Goal: Task Accomplishment & Management: Complete application form

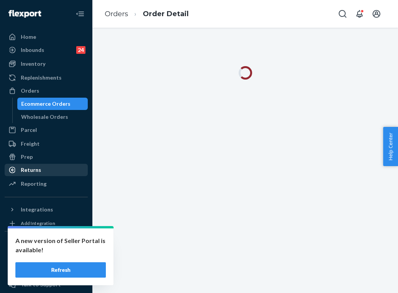
click at [37, 172] on div "Returns" at bounding box center [31, 170] width 20 height 8
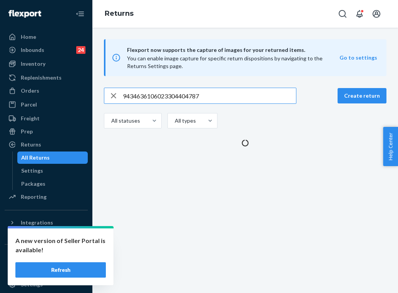
click at [166, 95] on input "9434636106023304404787" at bounding box center [209, 95] width 173 height 15
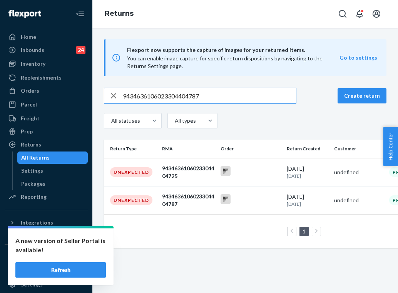
click at [166, 95] on input "9434636106023304404787" at bounding box center [209, 95] width 173 height 15
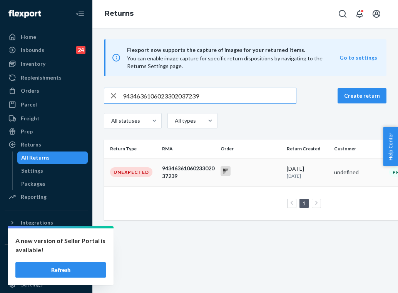
type input "9434636106023302037239"
click at [202, 171] on div "9434636106023302037239" at bounding box center [188, 172] width 52 height 15
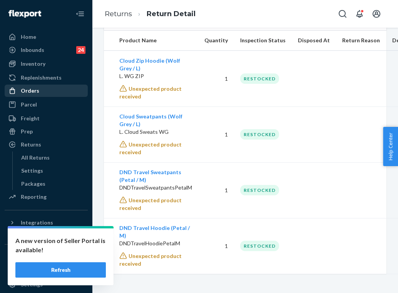
click at [44, 89] on div "Orders" at bounding box center [46, 90] width 82 height 11
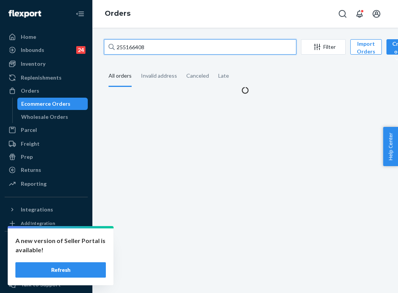
click at [138, 49] on input "255166408" at bounding box center [200, 46] width 192 height 15
paste input "329866"
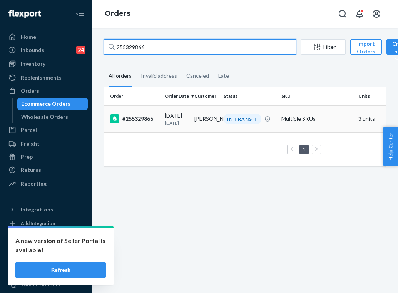
type input "255329866"
click at [211, 119] on td "[PERSON_NAME]" at bounding box center [206, 118] width 30 height 27
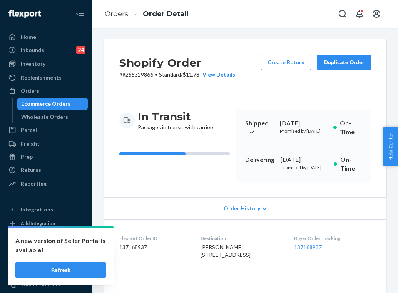
scroll to position [76, 0]
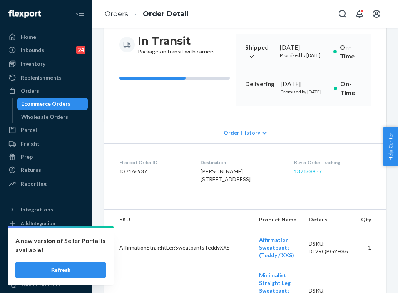
click at [314, 175] on link "137168937" at bounding box center [308, 171] width 28 height 7
click at [124, 15] on link "Orders" at bounding box center [116, 14] width 23 height 8
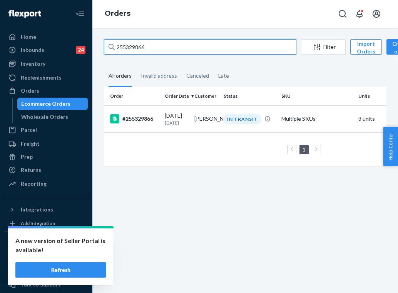
click at [171, 47] on input "255329866" at bounding box center [200, 46] width 192 height 15
paste input "19375"
type input "255319375"
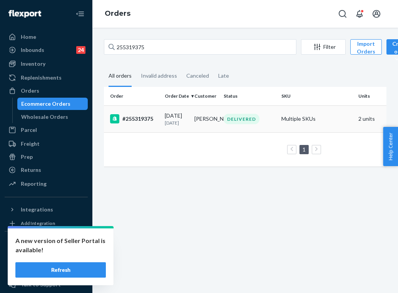
click at [183, 121] on p "[DATE]" at bounding box center [176, 123] width 23 height 7
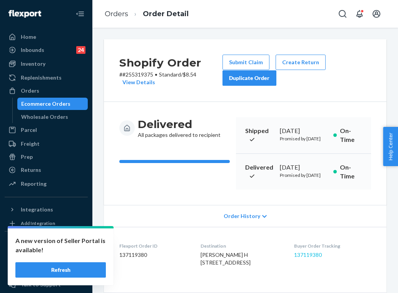
click at [322, 258] on link "137119380" at bounding box center [308, 255] width 28 height 7
click at [120, 14] on link "Orders" at bounding box center [116, 14] width 23 height 8
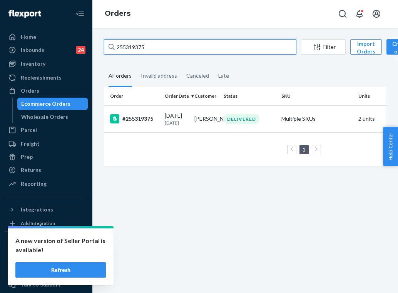
click at [179, 50] on input "255319375" at bounding box center [200, 46] width 192 height 15
paste input "278184"
type input "255278184"
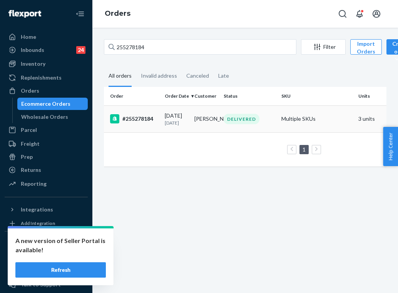
click at [199, 120] on td "[PERSON_NAME]" at bounding box center [206, 118] width 30 height 27
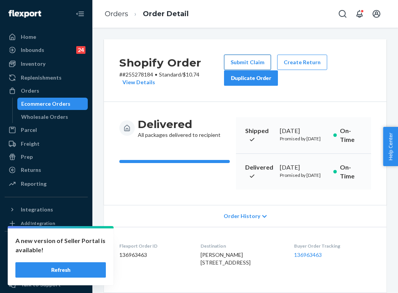
click at [251, 63] on button "Submit Claim" at bounding box center [247, 62] width 47 height 15
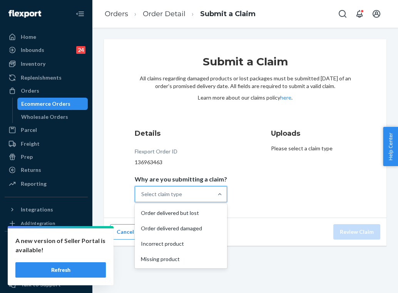
click at [196, 196] on div "Select claim type" at bounding box center [174, 194] width 78 height 15
click at [142, 196] on input "Why are you submitting a claim? option Order delivered but lost focused, 1 of 4…" at bounding box center [141, 195] width 1 height 8
click at [179, 259] on div "Missing product" at bounding box center [180, 259] width 89 height 15
click at [142, 198] on input "Why are you submitting a claim? option Missing product focused, 4 of 4. 4 resul…" at bounding box center [141, 195] width 1 height 8
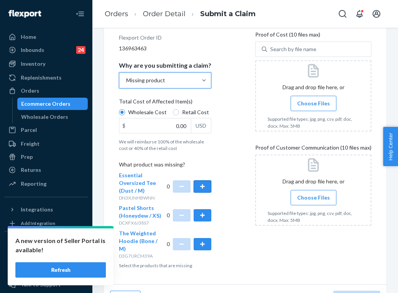
scroll to position [120, 0]
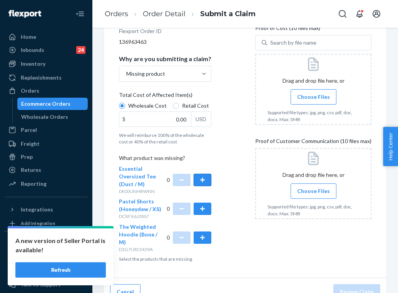
click at [204, 177] on button "button" at bounding box center [203, 180] width 18 height 12
click at [308, 189] on span "Choose Files" at bounding box center [313, 191] width 33 height 8
click at [313, 189] on input "Choose Files" at bounding box center [313, 191] width 0 height 8
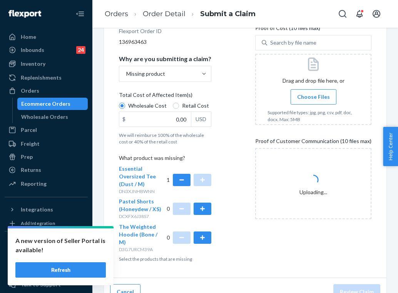
click at [314, 97] on input "Choose Files" at bounding box center [313, 97] width 0 height 8
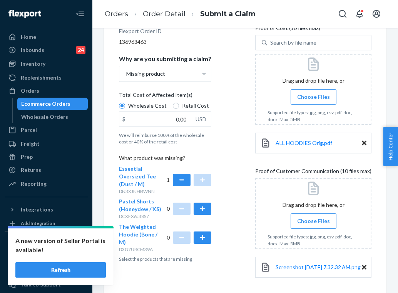
click at [302, 93] on label "Choose Files" at bounding box center [314, 96] width 46 height 15
click at [313, 93] on input "Choose Files" at bounding box center [313, 97] width 0 height 8
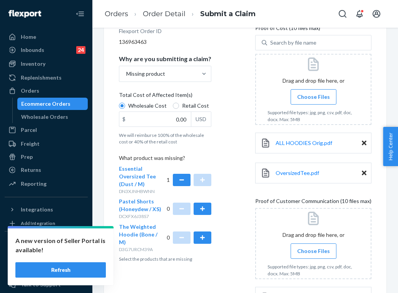
click at [362, 143] on icon at bounding box center [364, 143] width 5 height 5
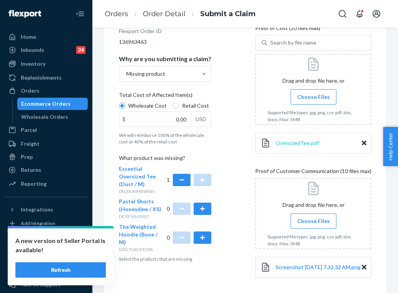
click at [305, 142] on span "OversizedTee.pdf" at bounding box center [297, 143] width 43 height 7
click at [177, 122] on input "0.00" at bounding box center [155, 119] width 72 height 15
type input "28.00"
click at [241, 171] on div "Details Flexport Order ID 136963463 Why are you submitting a claim? Missing pro…" at bounding box center [245, 147] width 253 height 278
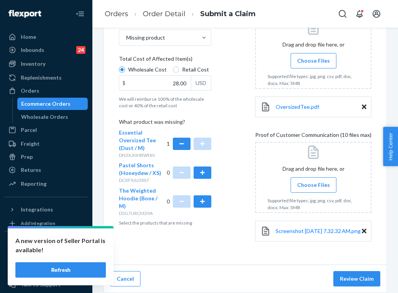
scroll to position [161, 0]
click at [347, 279] on button "Review Claim" at bounding box center [356, 278] width 47 height 15
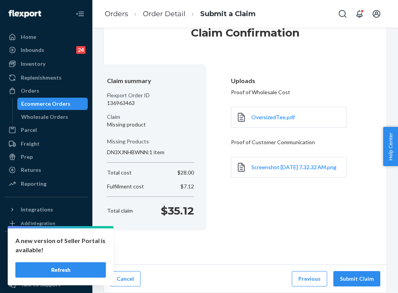
scroll to position [28, 0]
click at [350, 279] on button "Submit Claim" at bounding box center [356, 279] width 47 height 15
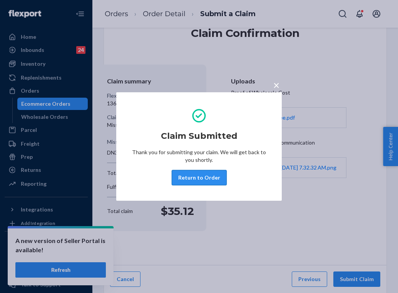
click at [215, 180] on button "Return to Order" at bounding box center [199, 177] width 55 height 15
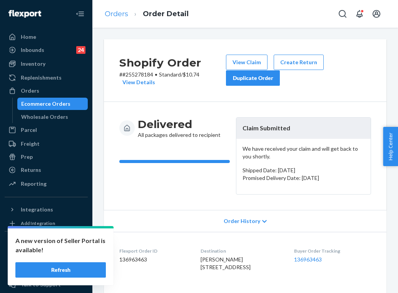
click at [121, 12] on link "Orders" at bounding box center [116, 14] width 23 height 8
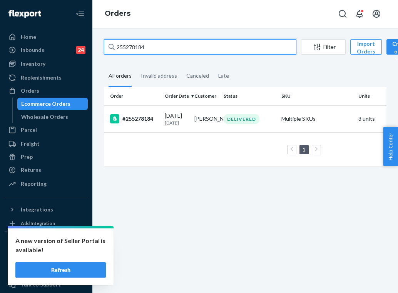
click at [161, 51] on input "255278184" at bounding box center [200, 46] width 192 height 15
paste input "4254651"
type input "254254651"
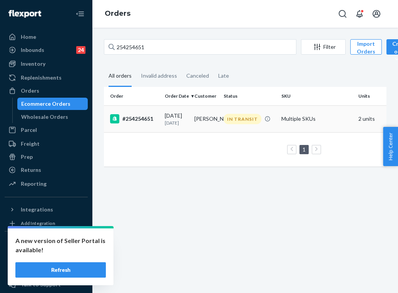
click at [216, 122] on td "[PERSON_NAME]" at bounding box center [206, 118] width 30 height 27
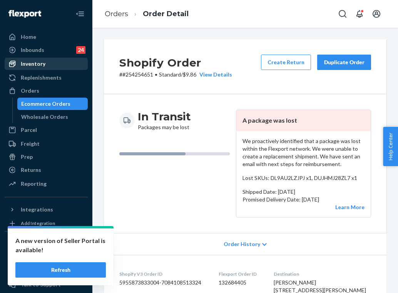
click at [54, 62] on div "Inventory" at bounding box center [46, 64] width 82 height 11
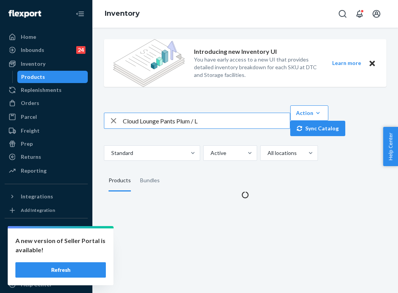
click at [166, 116] on input "Cloud Lounge Pants Plum / L" at bounding box center [206, 120] width 167 height 15
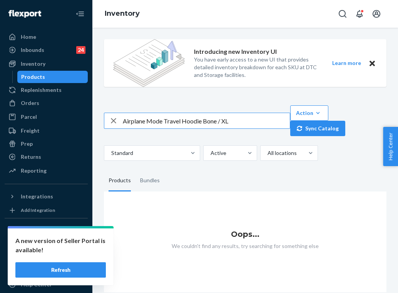
drag, startPoint x: 162, startPoint y: 121, endPoint x: 116, endPoint y: 122, distance: 45.4
click at [116, 122] on div "Airplane Mode Travel Hoodie Bone / XL" at bounding box center [197, 120] width 186 height 15
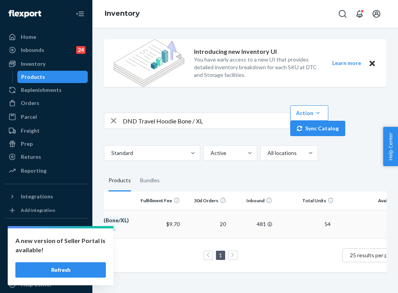
scroll to position [0, 23]
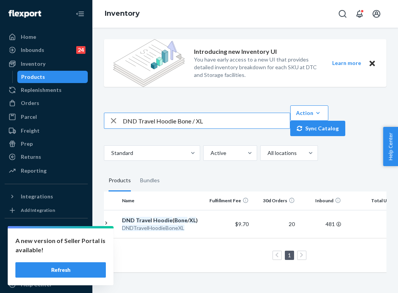
click at [206, 125] on input "DND Travel Hoodie Bone / XL" at bounding box center [206, 120] width 167 height 15
type input "DND Travel Hoodie Bone / L"
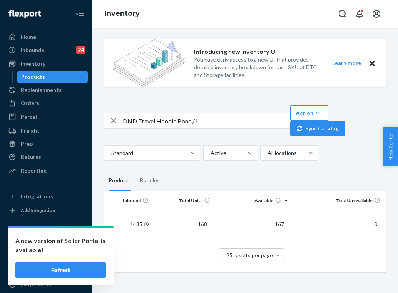
scroll to position [0, 216]
click at [3, 241] on div "Home Inbounds 24 Shipping Plans Problems 24 Inventory Products Replenishments O…" at bounding box center [46, 146] width 92 height 293
click at [53, 105] on div "Orders" at bounding box center [46, 103] width 82 height 11
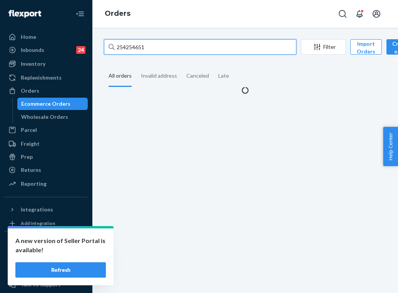
click at [174, 44] on input "254254651" at bounding box center [200, 46] width 192 height 15
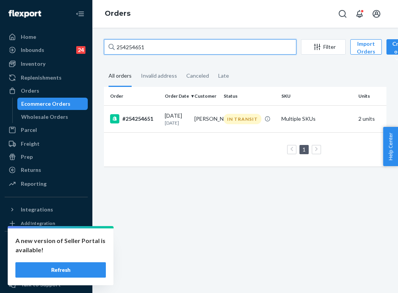
click at [174, 44] on input "254254651" at bounding box center [200, 46] width 192 height 15
paste input "5343255"
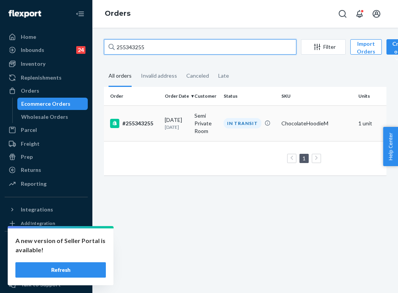
type input "255343255"
click at [204, 122] on td "Semi Private Room" at bounding box center [206, 123] width 30 height 36
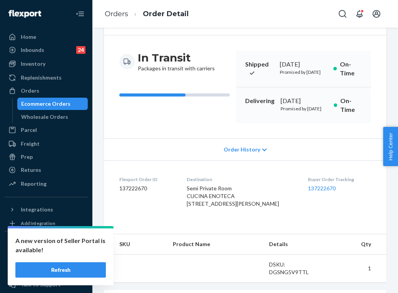
scroll to position [60, 0]
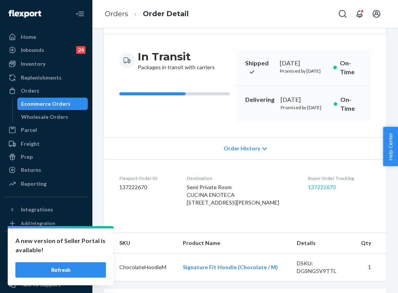
click at [308, 191] on link "137222670" at bounding box center [322, 187] width 28 height 7
click at [119, 13] on link "Orders" at bounding box center [116, 14] width 23 height 8
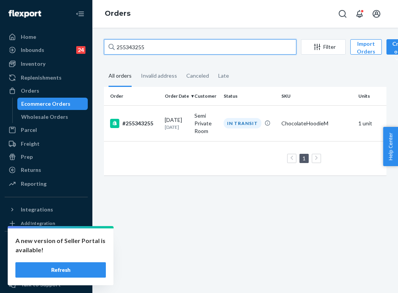
click at [175, 48] on input "255343255" at bounding box center [200, 46] width 192 height 15
paste input "55366"
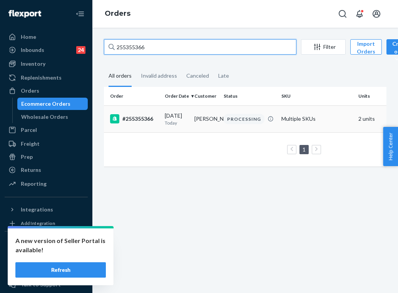
type input "255355366"
click at [189, 119] on td "[DATE] [DATE]" at bounding box center [177, 118] width 30 height 27
